Goal: Information Seeking & Learning: Find specific page/section

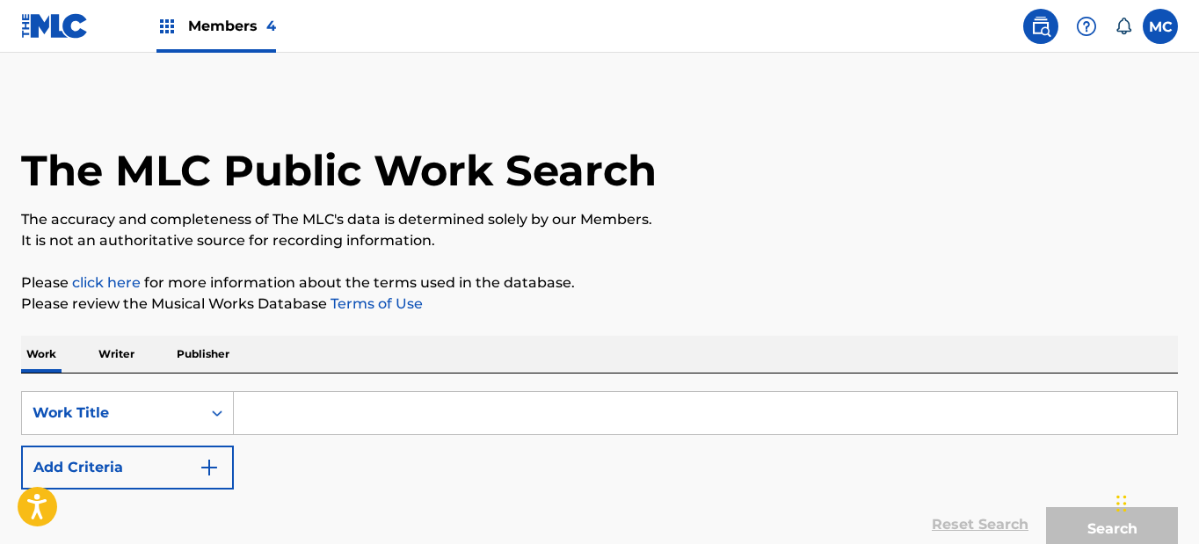
click at [353, 417] on input "Search Form" at bounding box center [705, 413] width 943 height 42
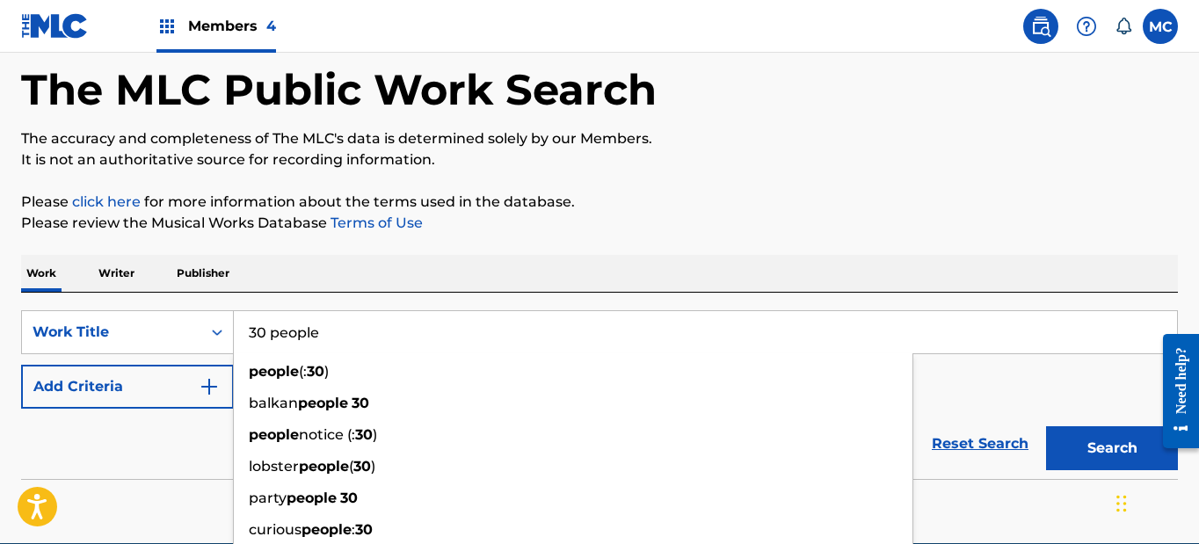
scroll to position [83, 0]
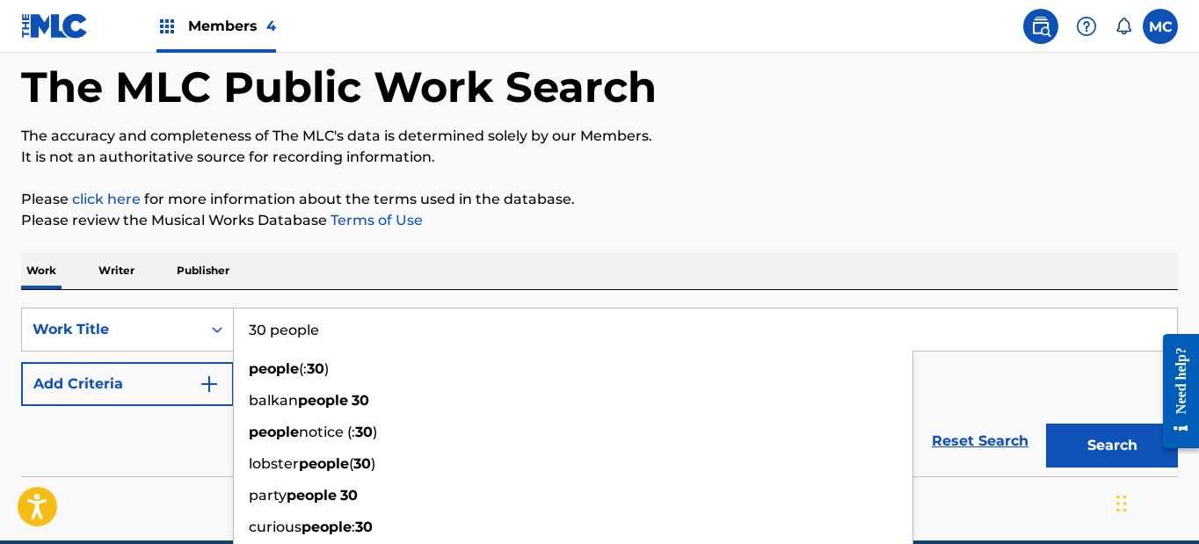
type input "30 people"
click at [157, 393] on button "Add Criteria" at bounding box center [127, 384] width 213 height 44
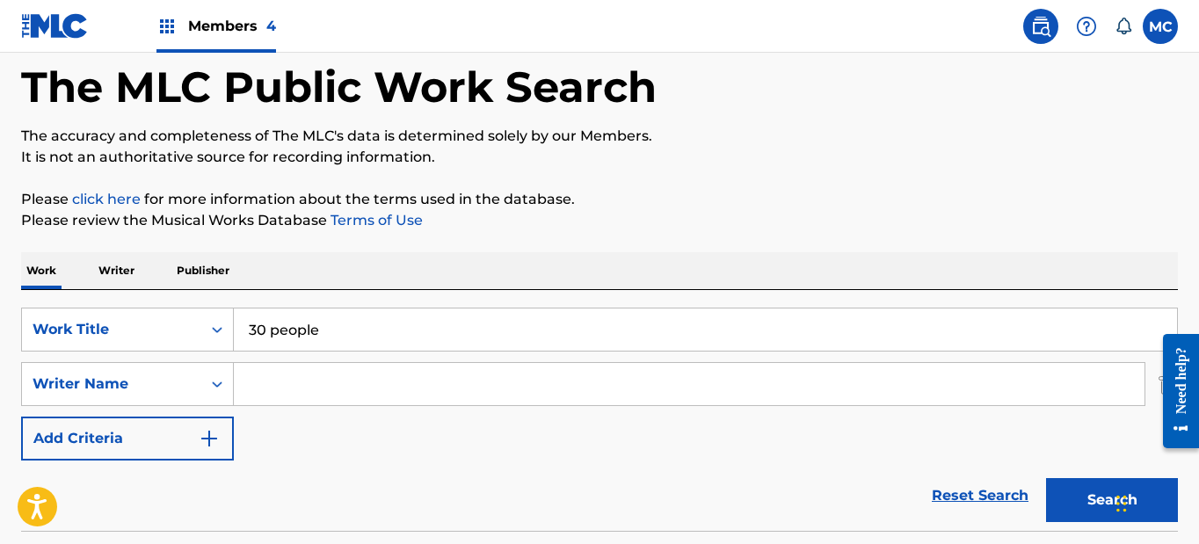
click at [258, 375] on input "Search Form" at bounding box center [689, 384] width 910 height 42
click at [1112, 500] on button "Search" at bounding box center [1112, 500] width 132 height 44
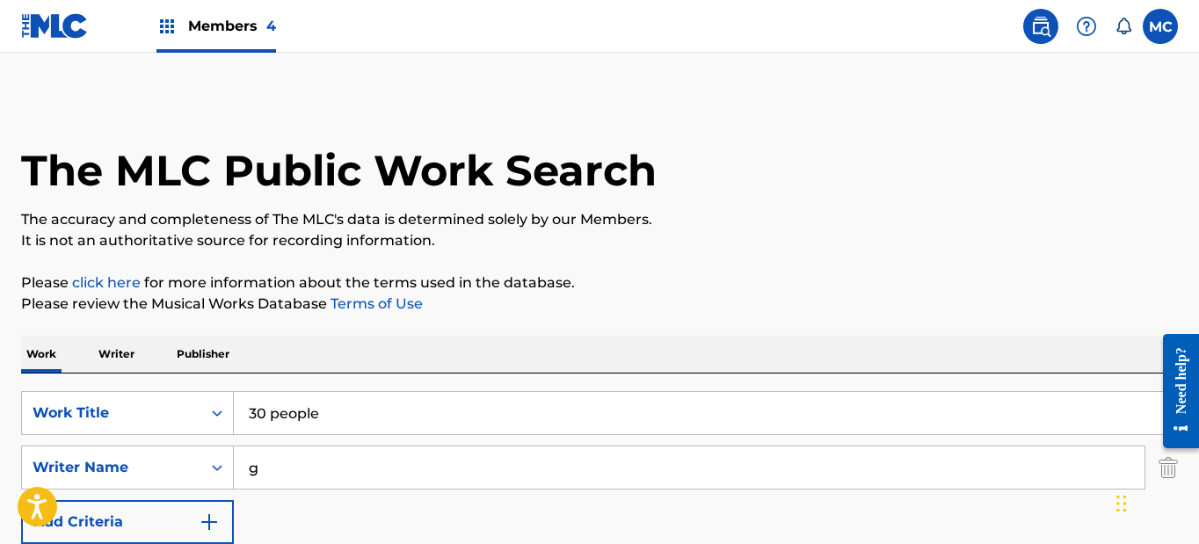
scroll to position [0, 0]
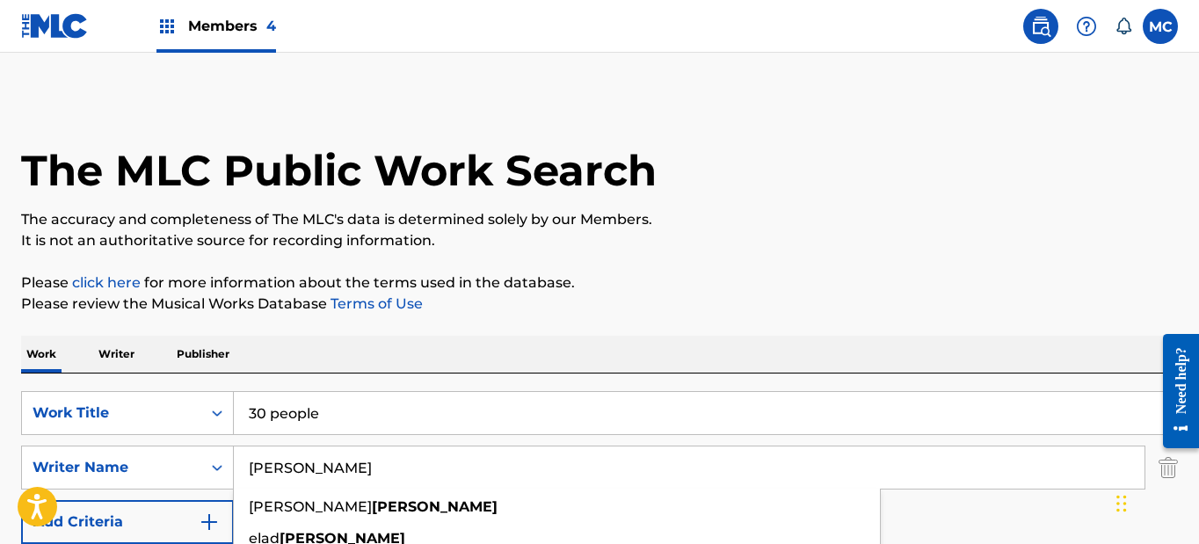
type input "[PERSON_NAME]"
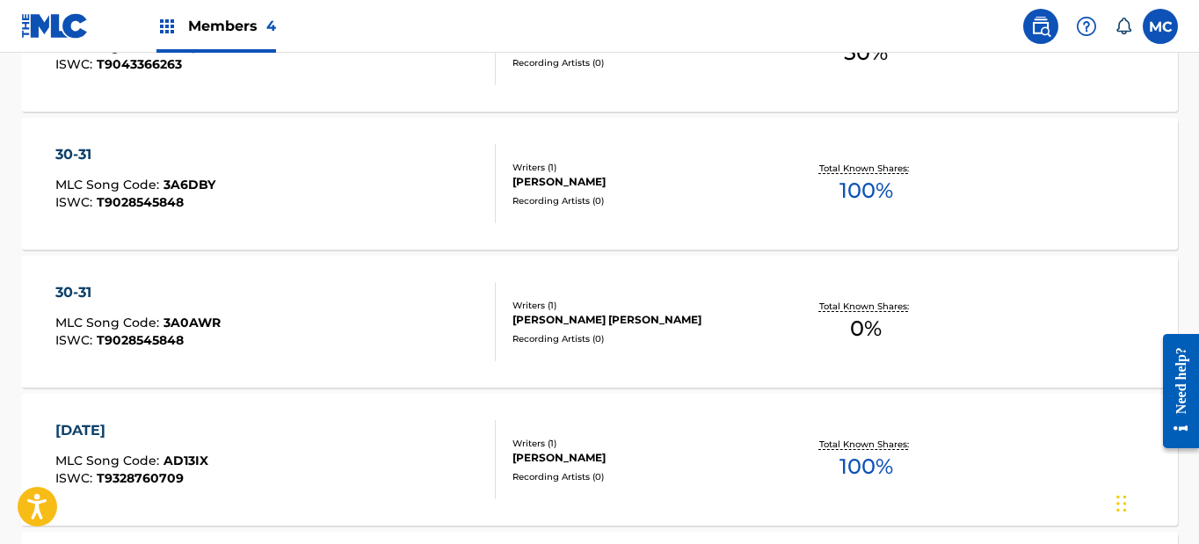
scroll to position [841, 0]
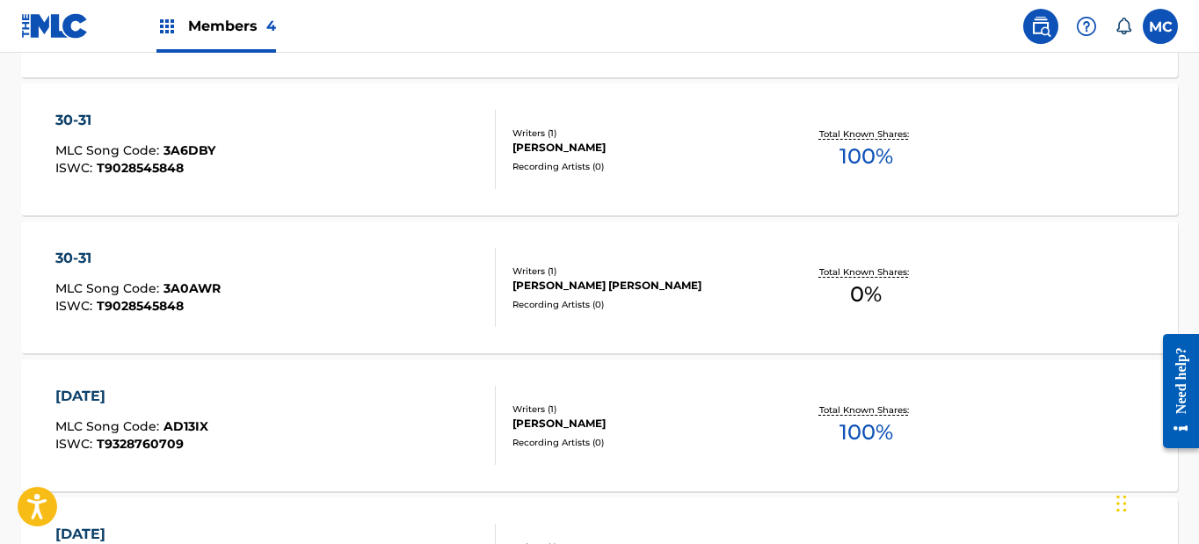
click at [87, 255] on div "30-31" at bounding box center [137, 258] width 165 height 21
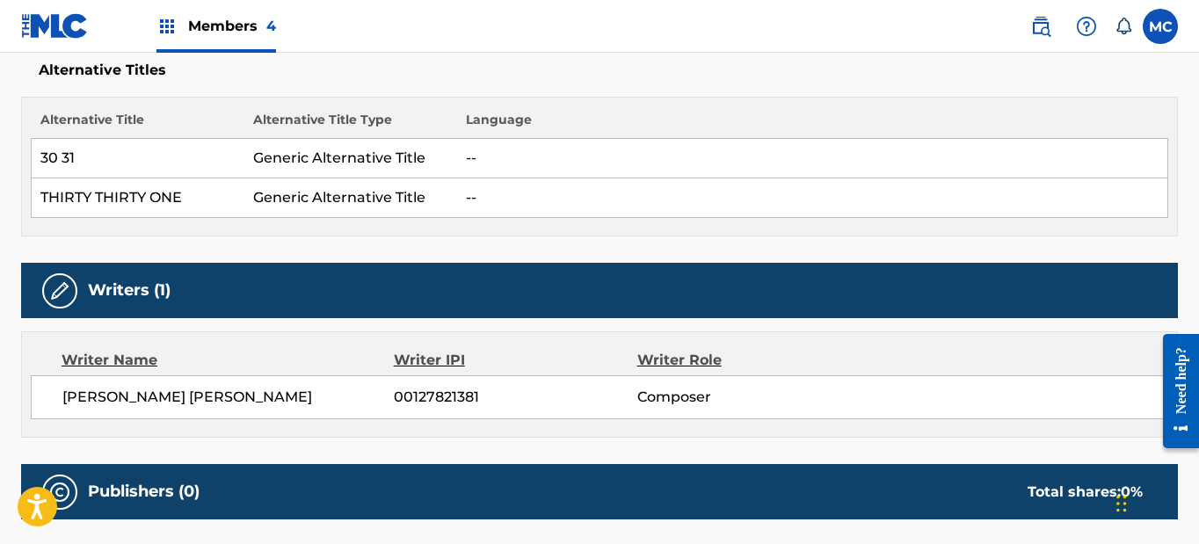
scroll to position [417, 0]
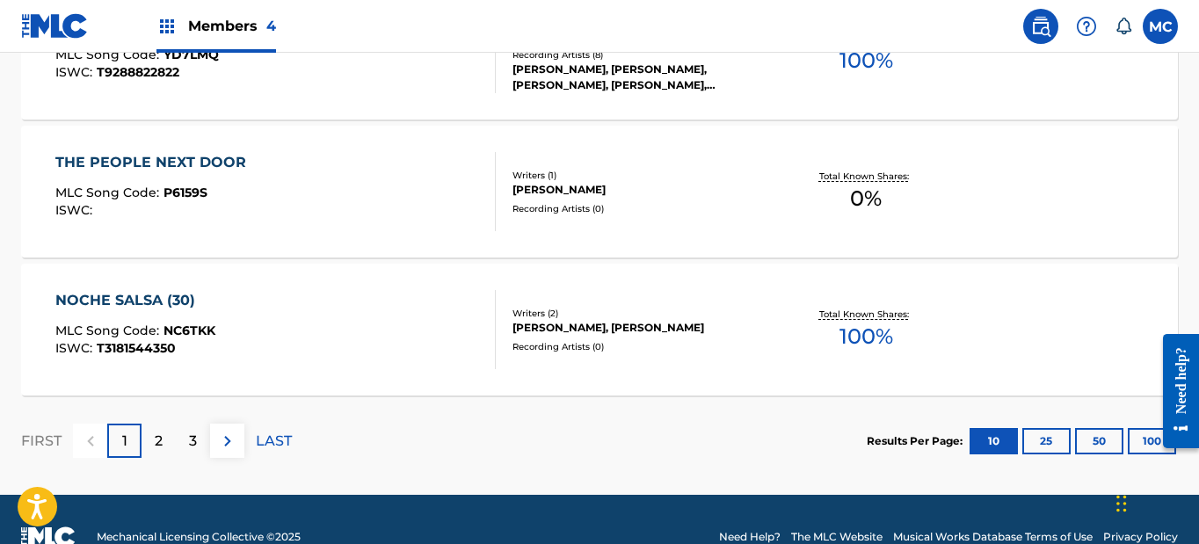
scroll to position [1629, 0]
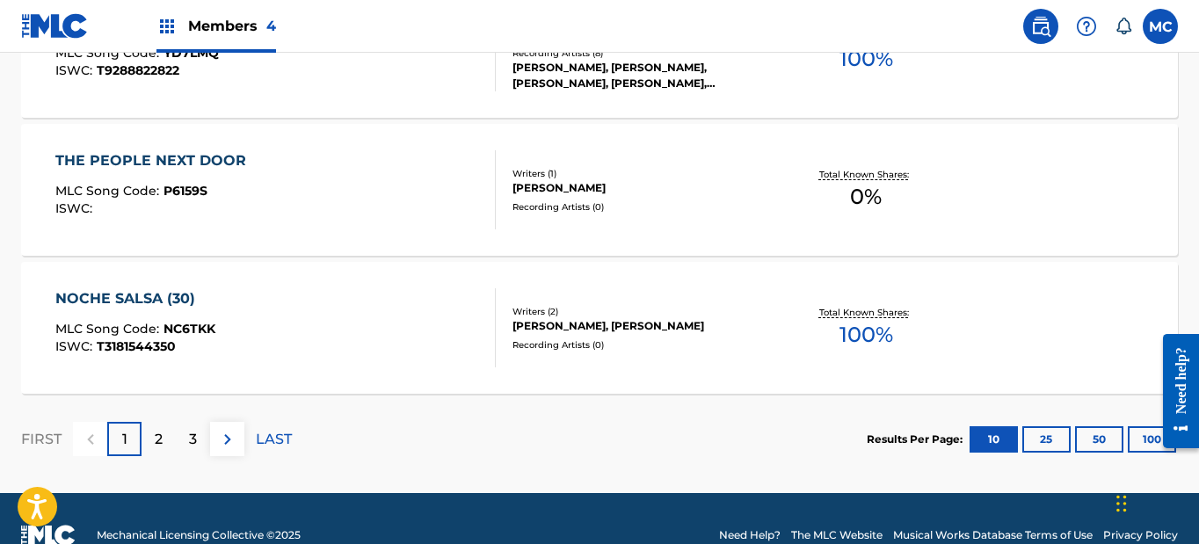
click at [162, 439] on p "2" at bounding box center [159, 439] width 8 height 21
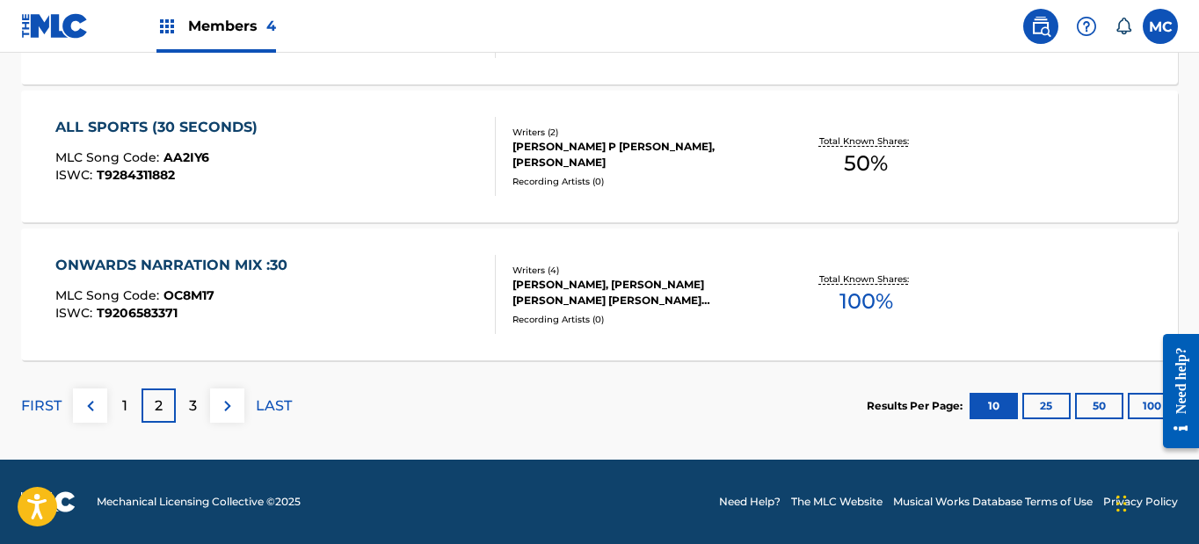
scroll to position [1662, 0]
click at [185, 411] on div "3" at bounding box center [193, 405] width 34 height 34
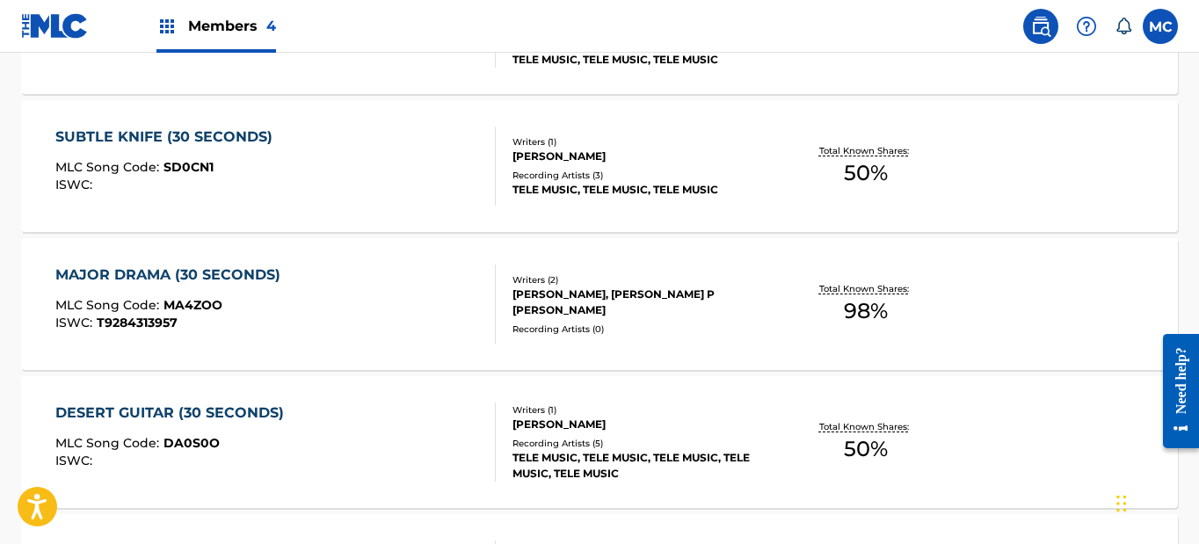
scroll to position [1604, 0]
